Goal: Find specific page/section: Find specific page/section

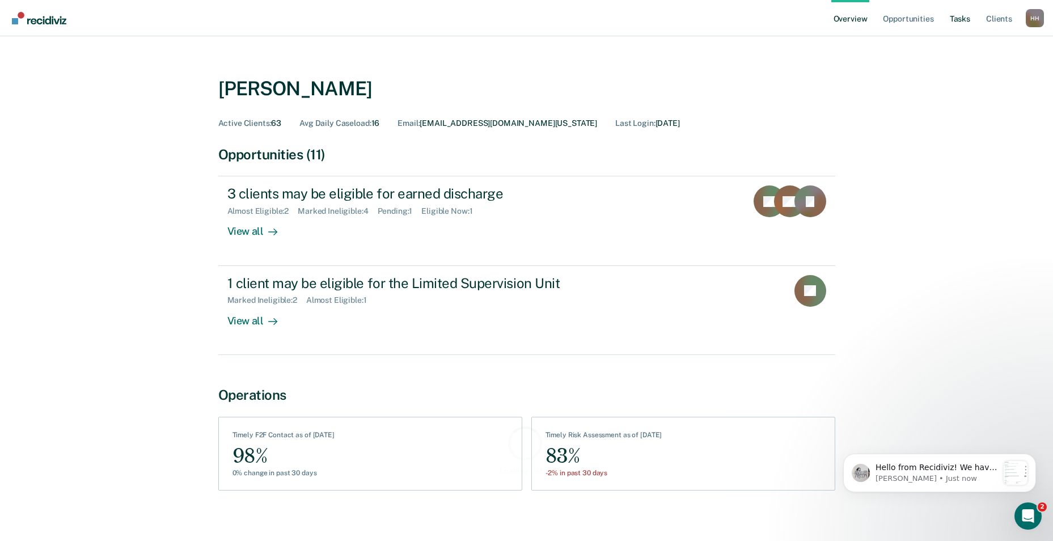
click at [969, 15] on link "Tasks" at bounding box center [960, 18] width 25 height 36
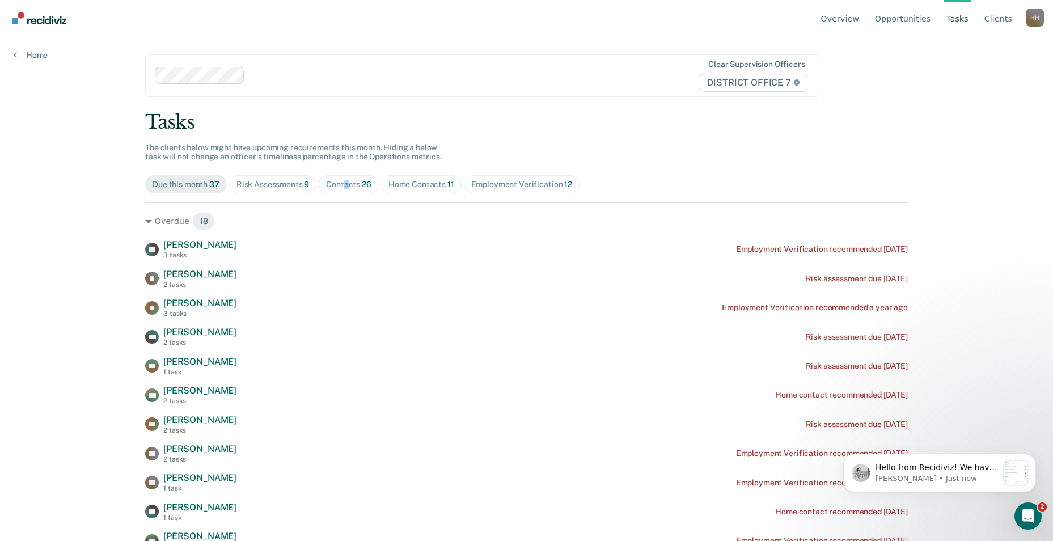
click at [342, 182] on div "Contacts 26" at bounding box center [348, 185] width 45 height 10
